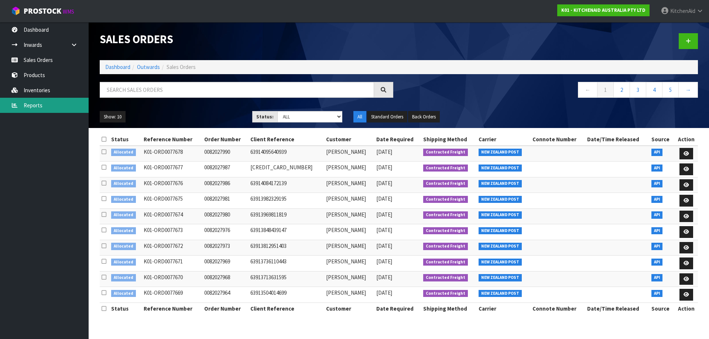
click at [45, 107] on link "Reports" at bounding box center [44, 105] width 89 height 15
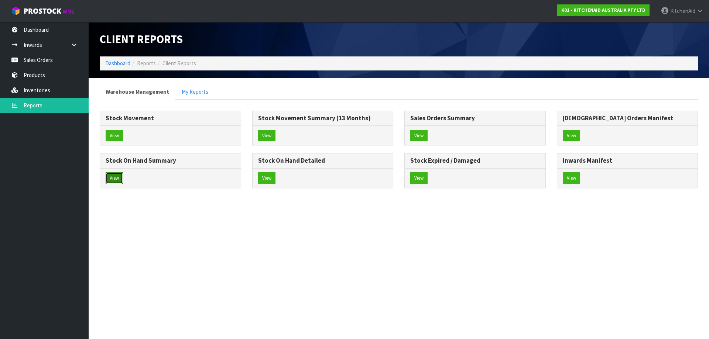
click at [117, 179] on button "View" at bounding box center [114, 178] width 17 height 12
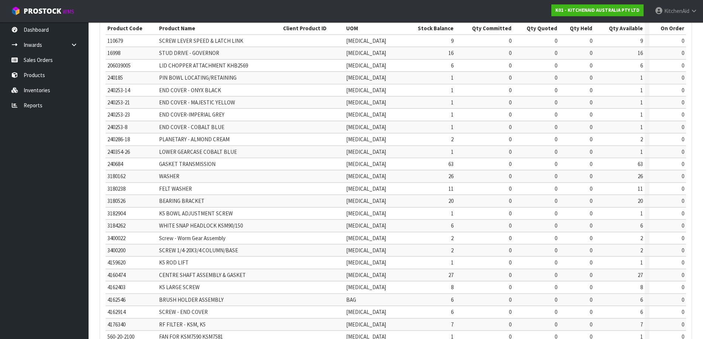
scroll to position [173, 0]
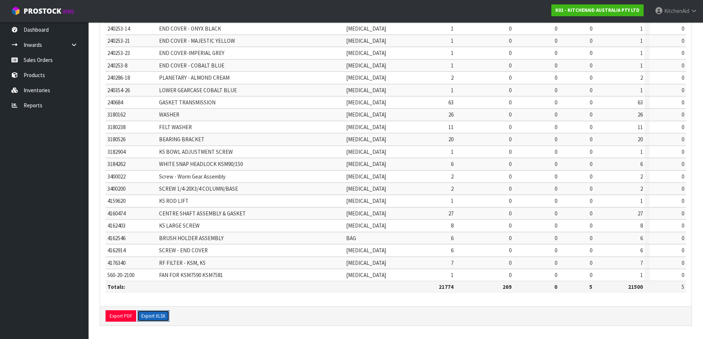
click at [160, 317] on button "Export XLSX" at bounding box center [153, 316] width 32 height 12
click at [40, 54] on link "Sales Orders" at bounding box center [44, 59] width 89 height 15
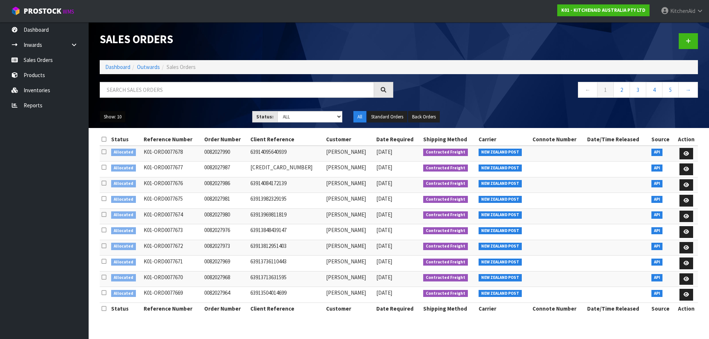
click at [116, 119] on button "Show: 10" at bounding box center [113, 117] width 26 height 12
click at [117, 162] on link "50" at bounding box center [129, 161] width 58 height 10
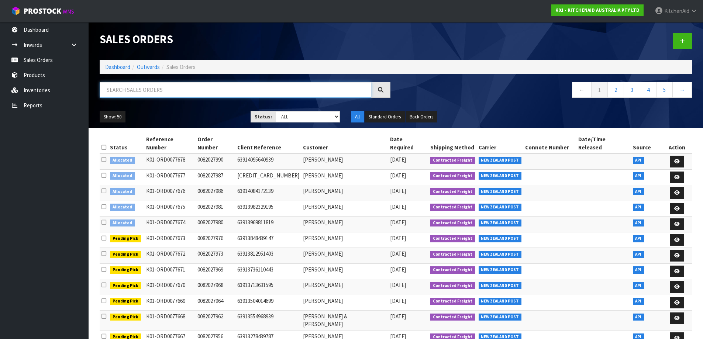
click at [210, 87] on input "text" at bounding box center [236, 90] width 272 height 16
paste input "1031518377"
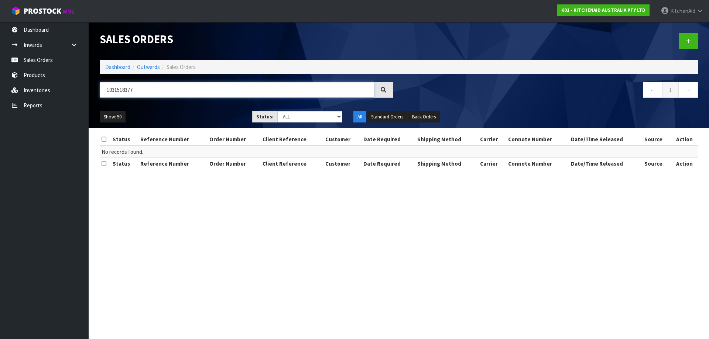
drag, startPoint x: 112, startPoint y: 88, endPoint x: 90, endPoint y: 95, distance: 23.6
click at [87, 92] on body "Toggle navigation ProStock WMS K01 - KITCHENAID AUSTRALIA PTY LTD [GEOGRAPHIC_D…" at bounding box center [354, 169] width 709 height 339
paste input "1534"
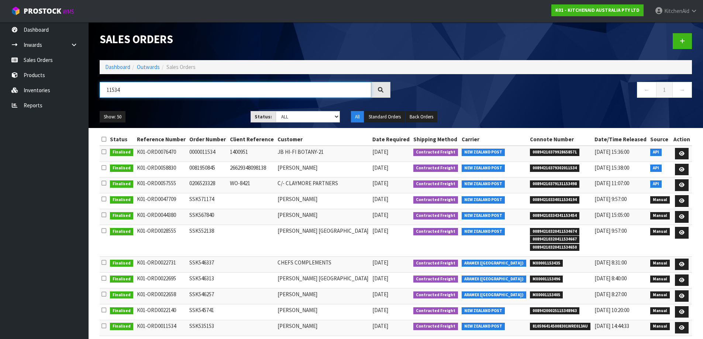
type input "11534"
click at [678, 156] on link at bounding box center [682, 154] width 14 height 12
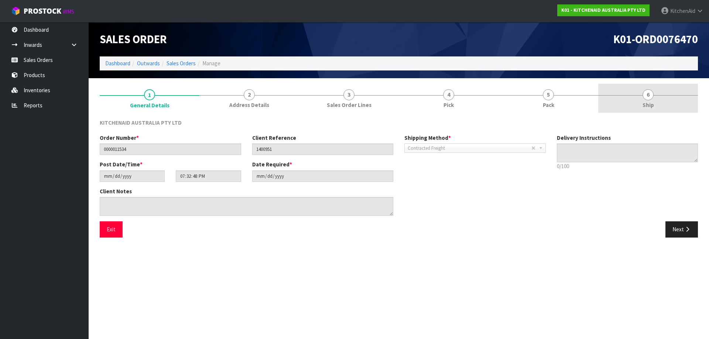
click at [640, 96] on link "6 Ship" at bounding box center [648, 98] width 100 height 29
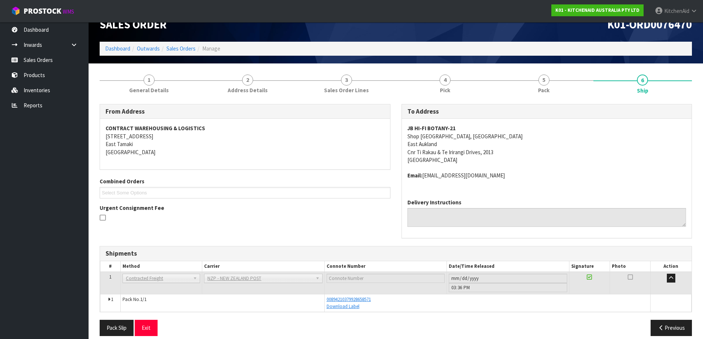
scroll to position [23, 0]
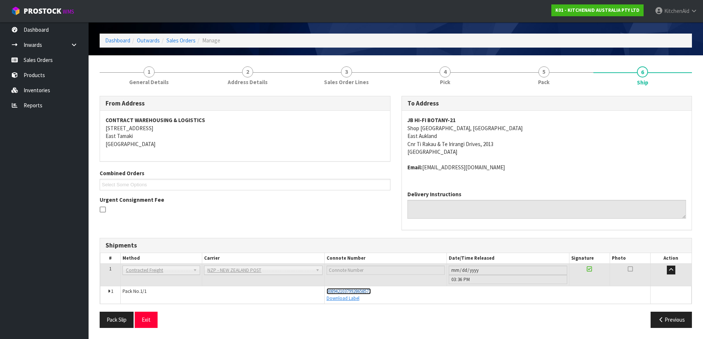
click at [358, 290] on span "00894210379928658571" at bounding box center [349, 291] width 44 height 6
click at [44, 59] on link "Sales Orders" at bounding box center [44, 59] width 89 height 15
